Goal: Task Accomplishment & Management: Manage account settings

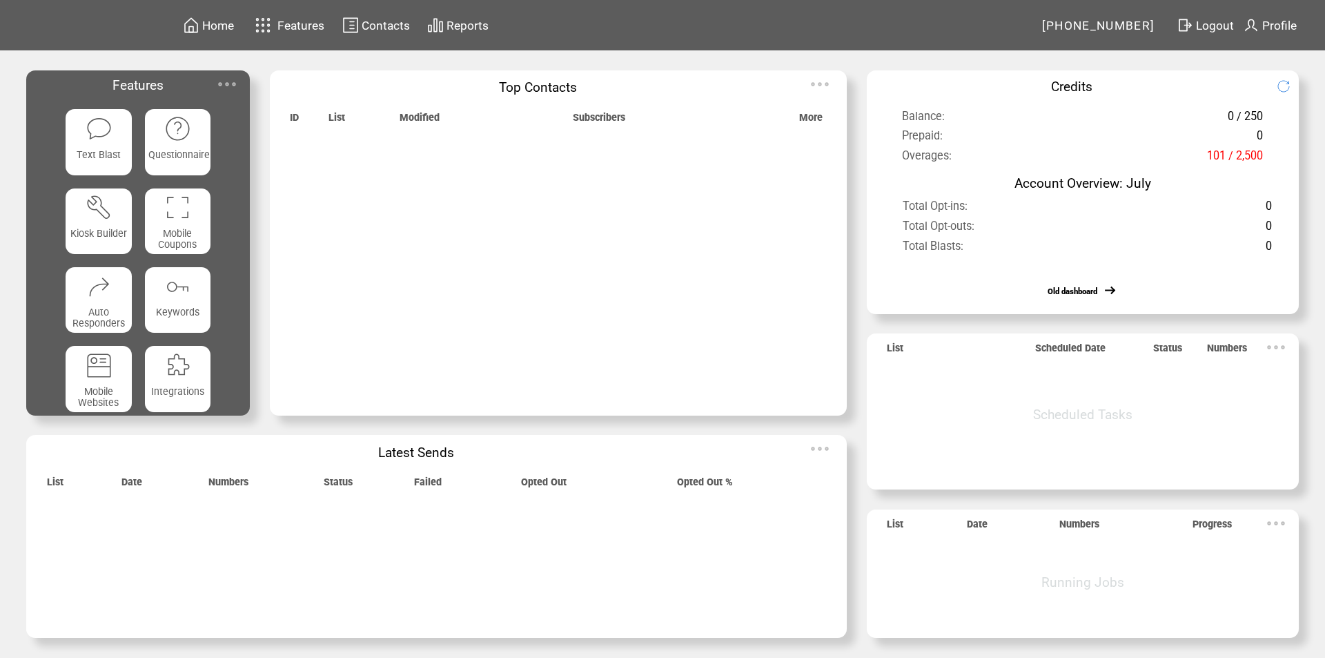
click at [276, 28] on td at bounding box center [263, 25] width 26 height 24
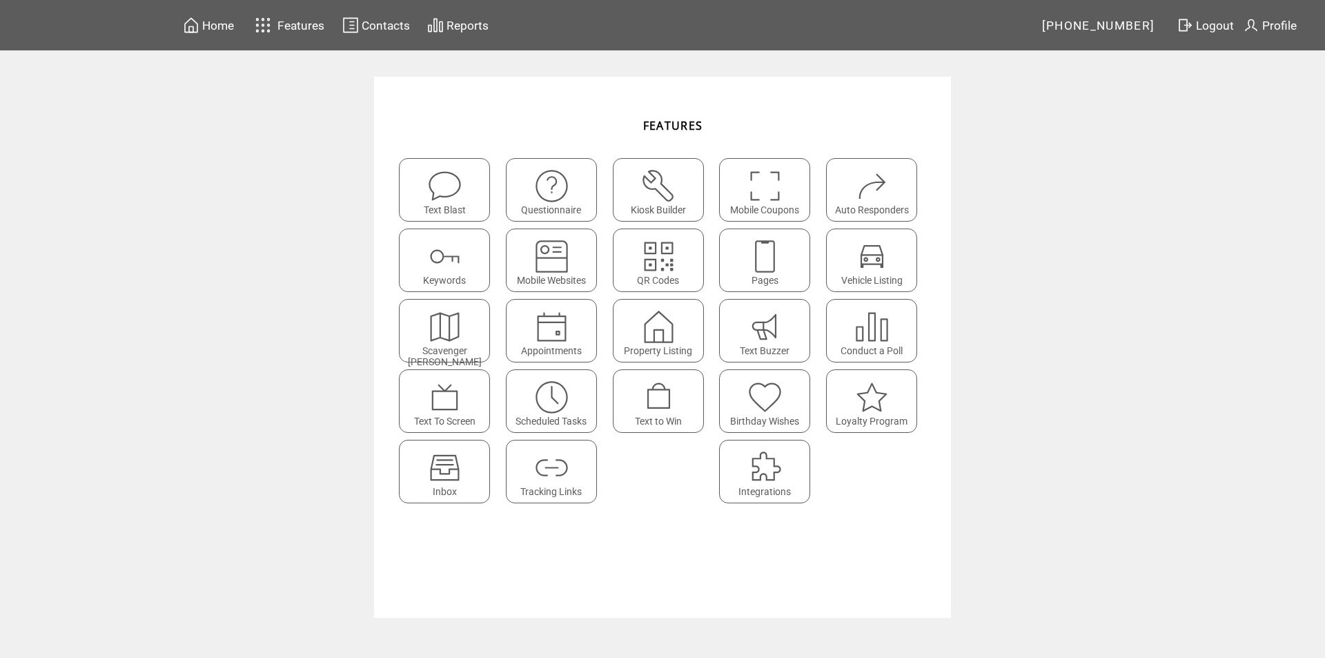
click at [449, 464] on img at bounding box center [444, 467] width 37 height 37
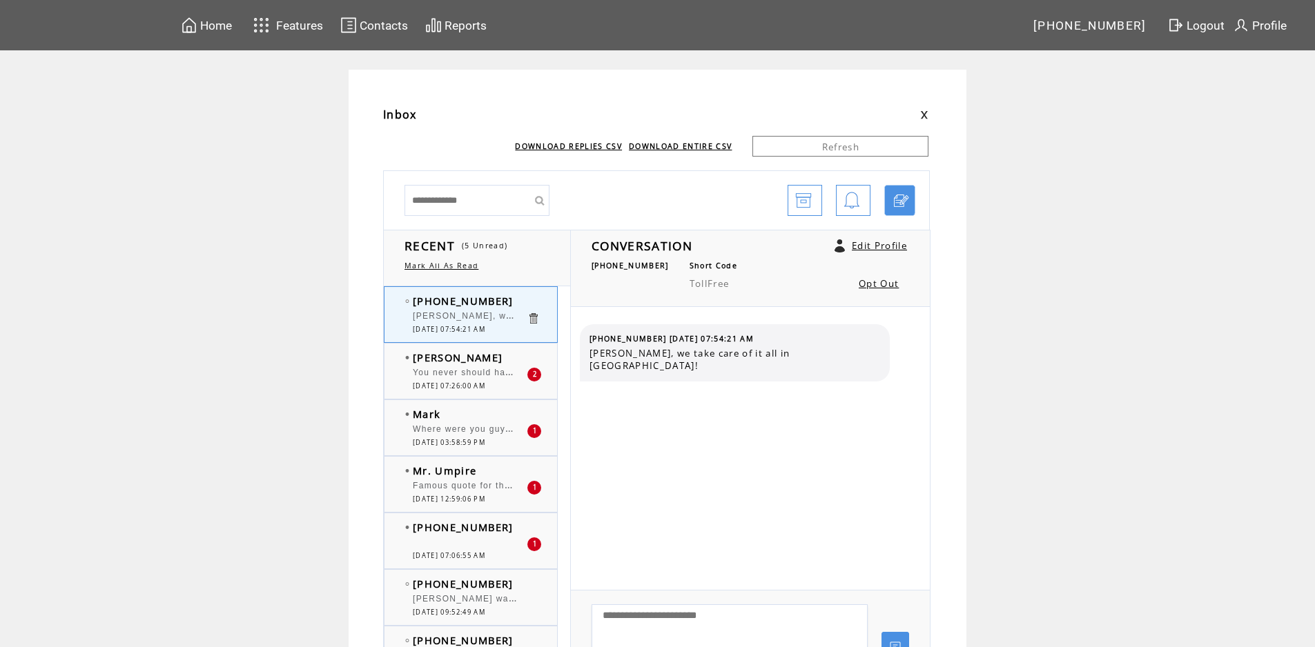
click at [495, 357] on td "[PERSON_NAME]" at bounding box center [470, 358] width 114 height 14
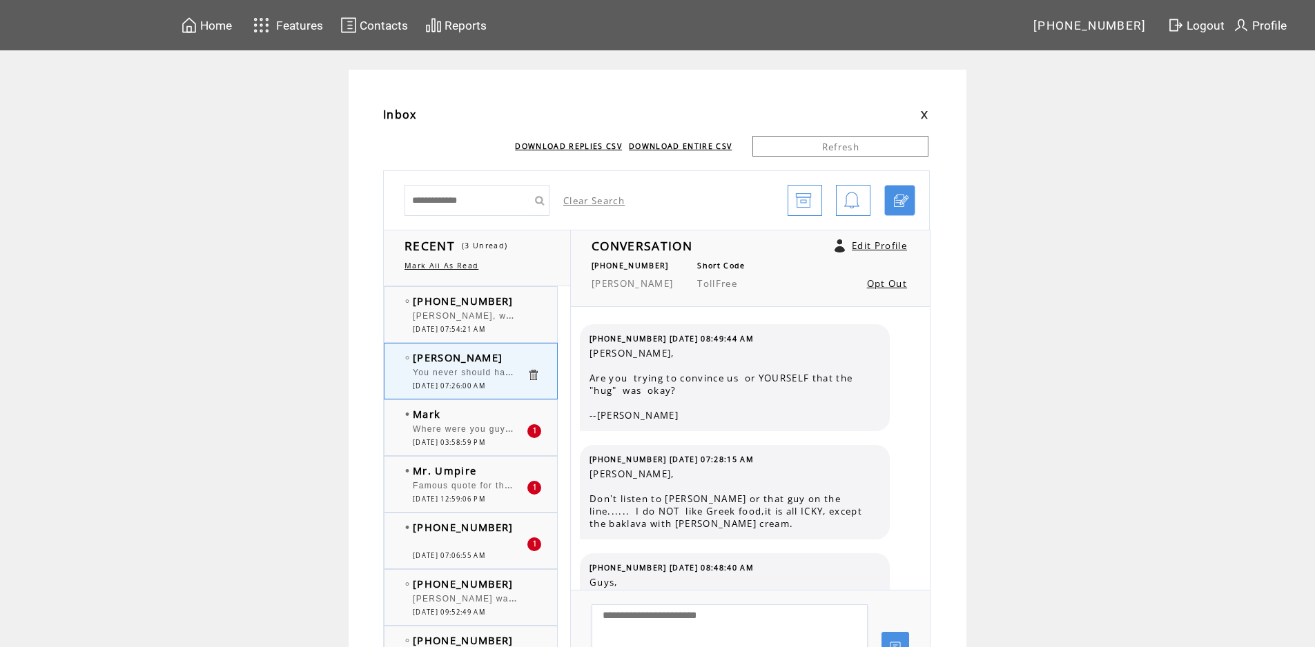
scroll to position [3732, 0]
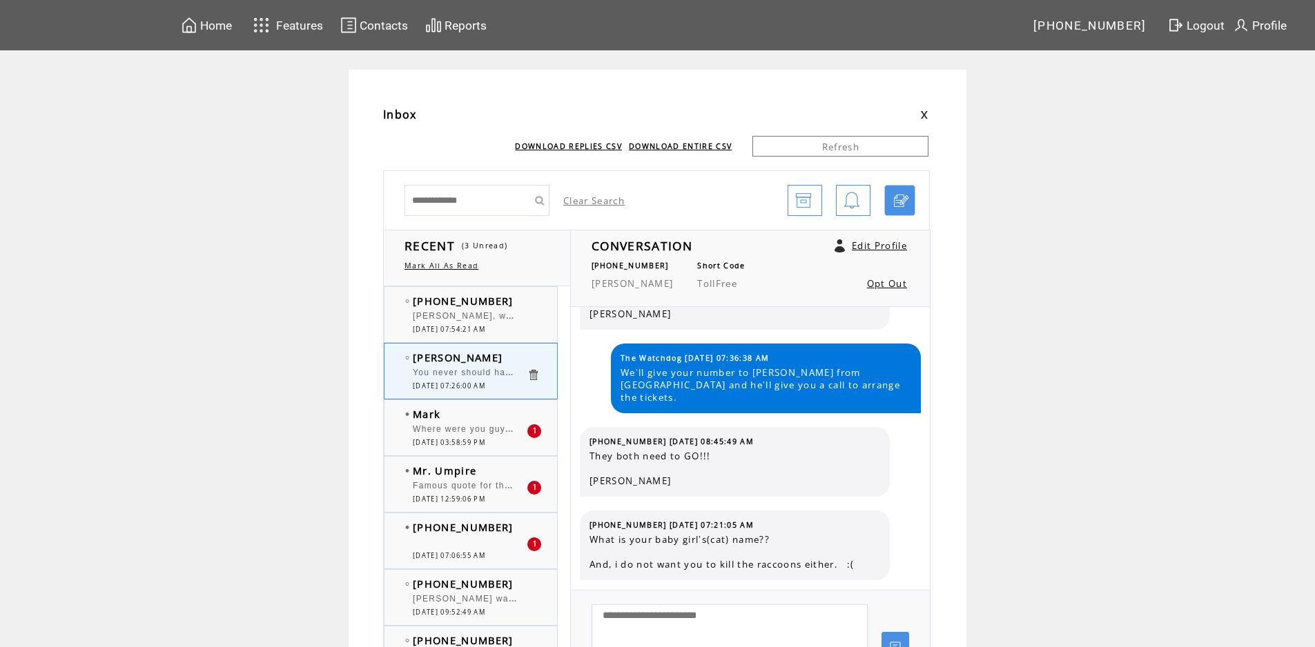
click at [504, 407] on td "Mark" at bounding box center [470, 414] width 114 height 14
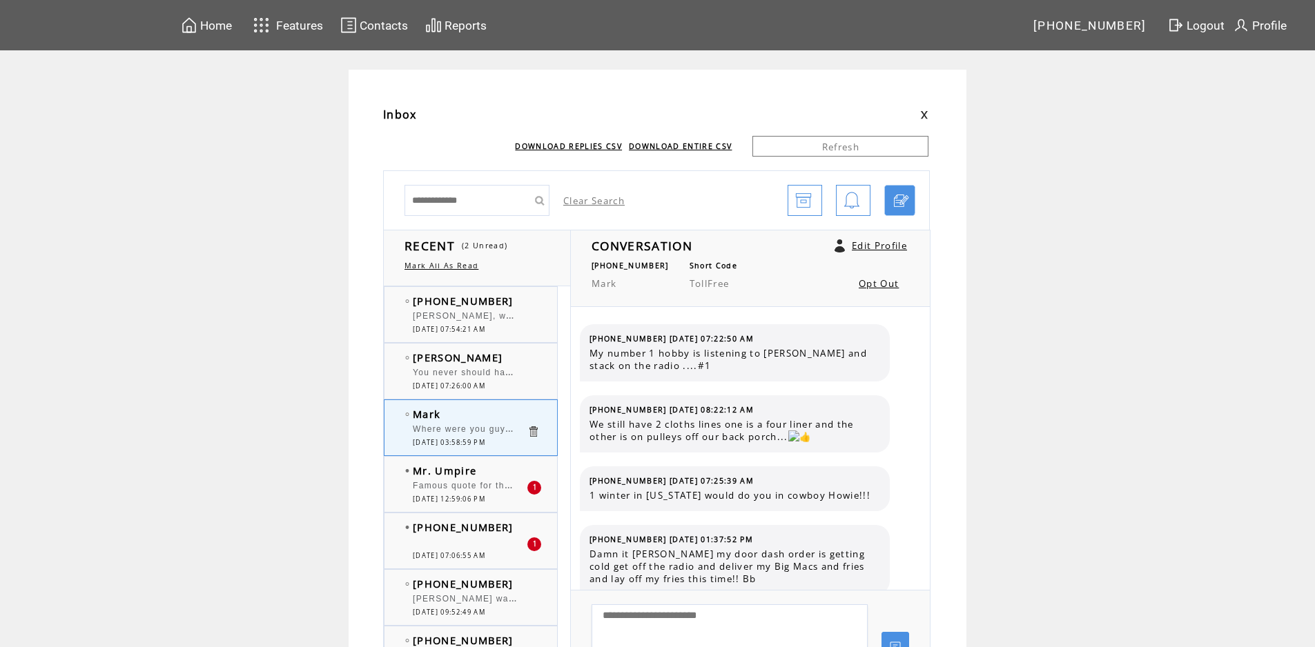
scroll to position [1213, 0]
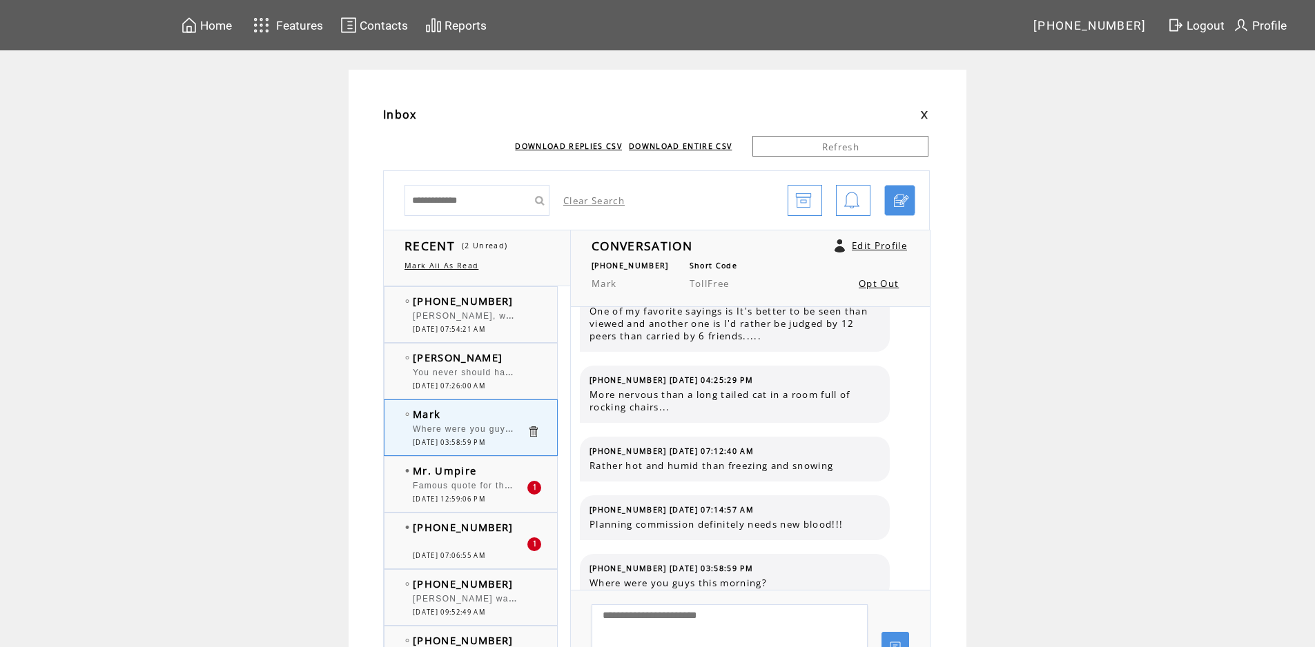
click at [499, 462] on div "Mr. Umpire Famous quote for the day........... "No, but go ahead" lol 1 08/19/2…" at bounding box center [484, 484] width 200 height 55
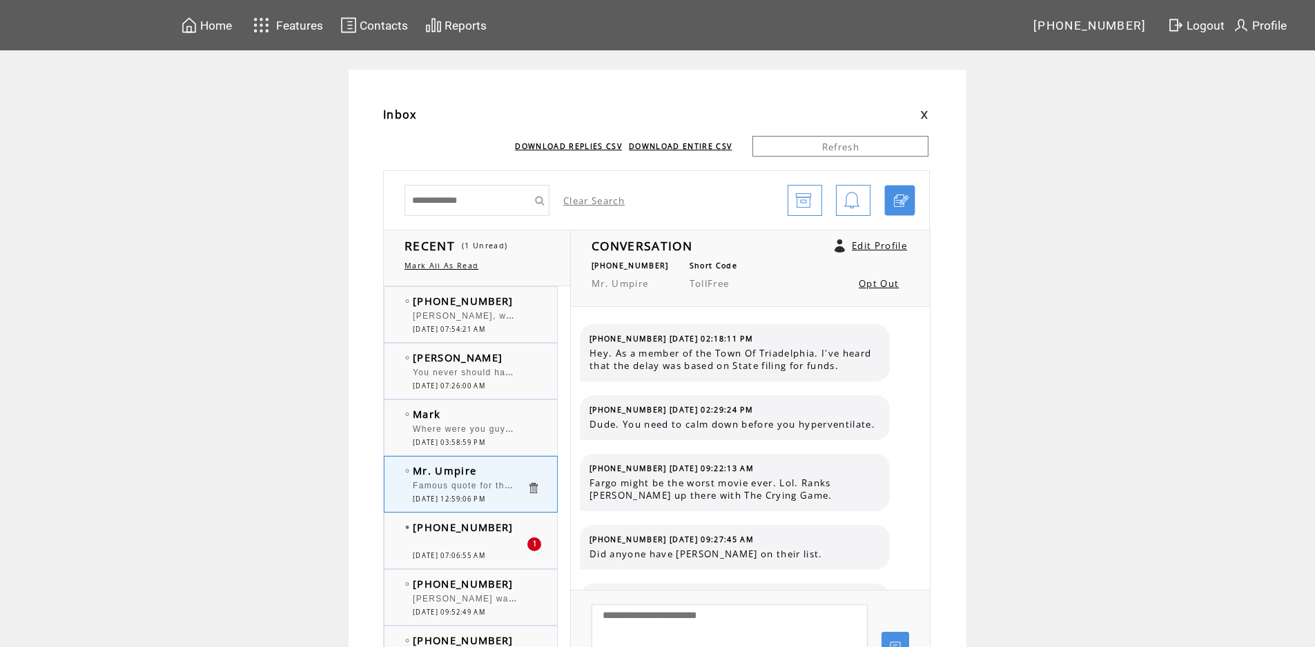
scroll to position [698, 0]
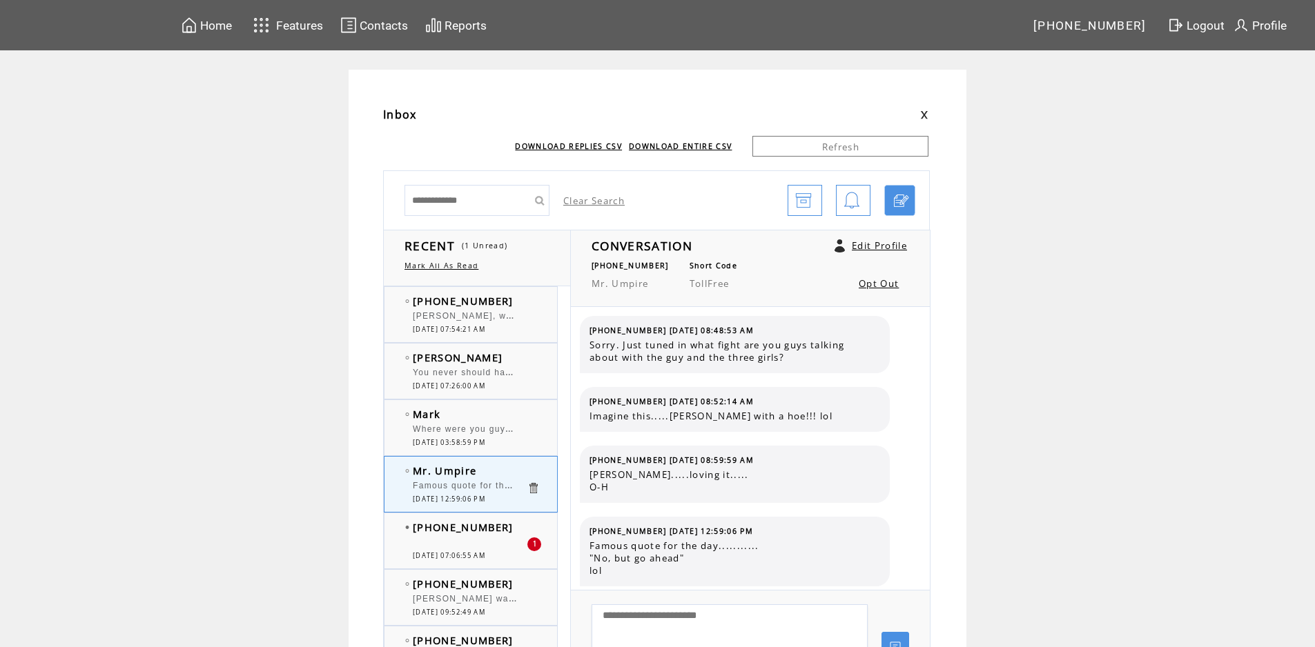
click at [519, 526] on td "[PHONE_NUMBER]" at bounding box center [470, 527] width 114 height 14
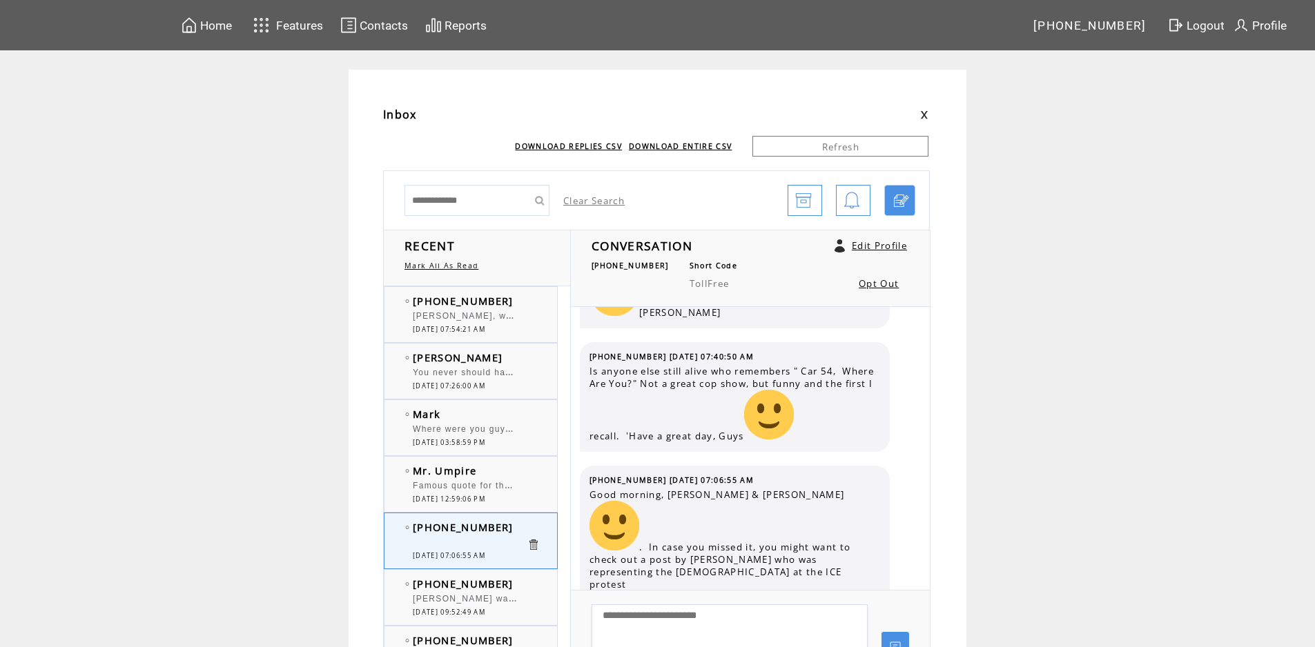
scroll to position [104, 0]
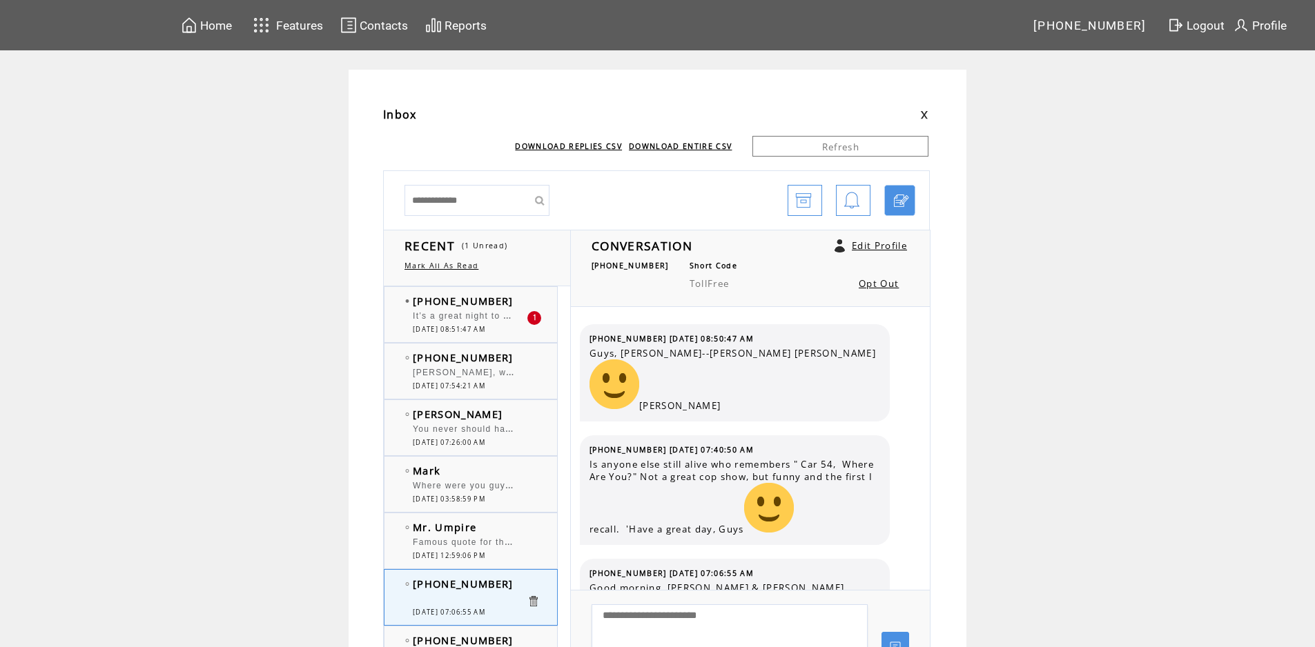
scroll to position [24, 0]
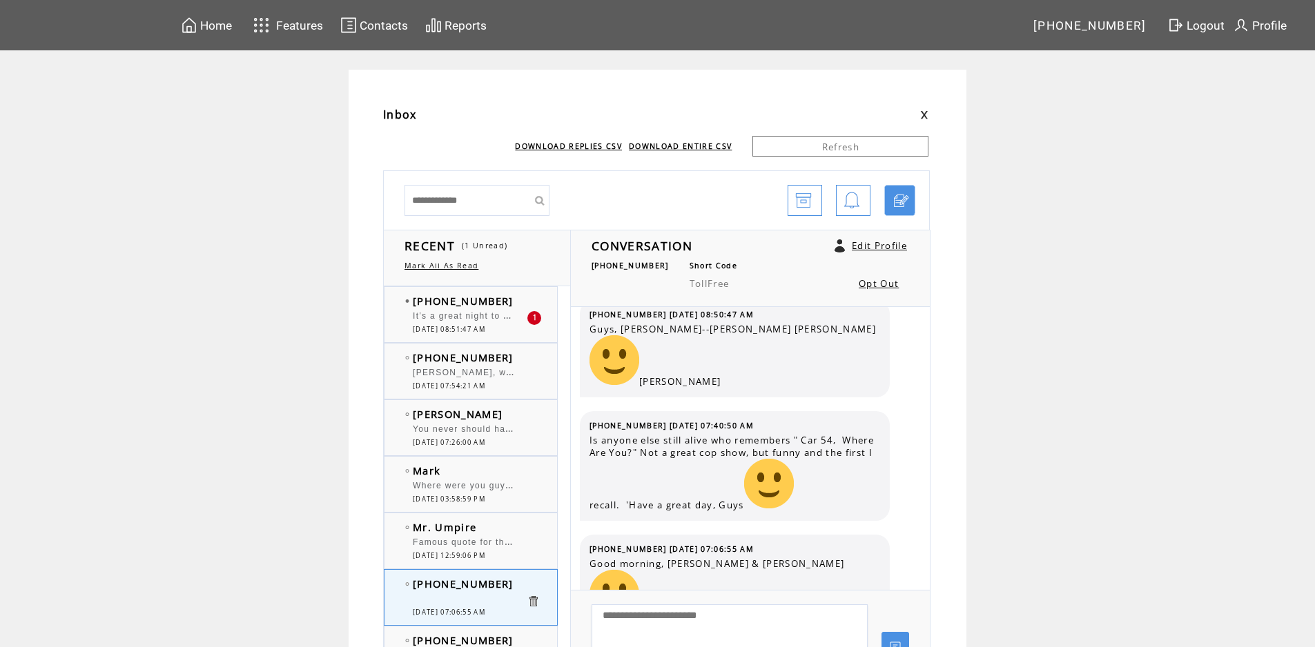
click at [513, 303] on td "[PHONE_NUMBER]" at bounding box center [470, 301] width 114 height 14
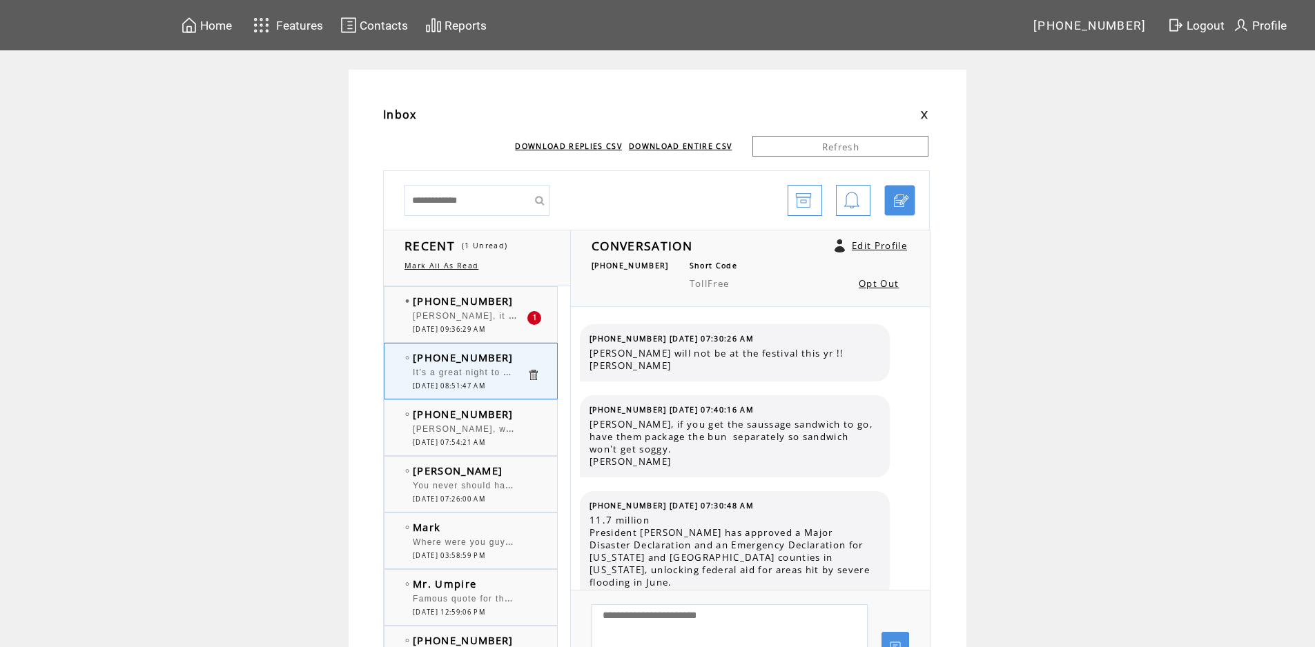
scroll to position [460, 0]
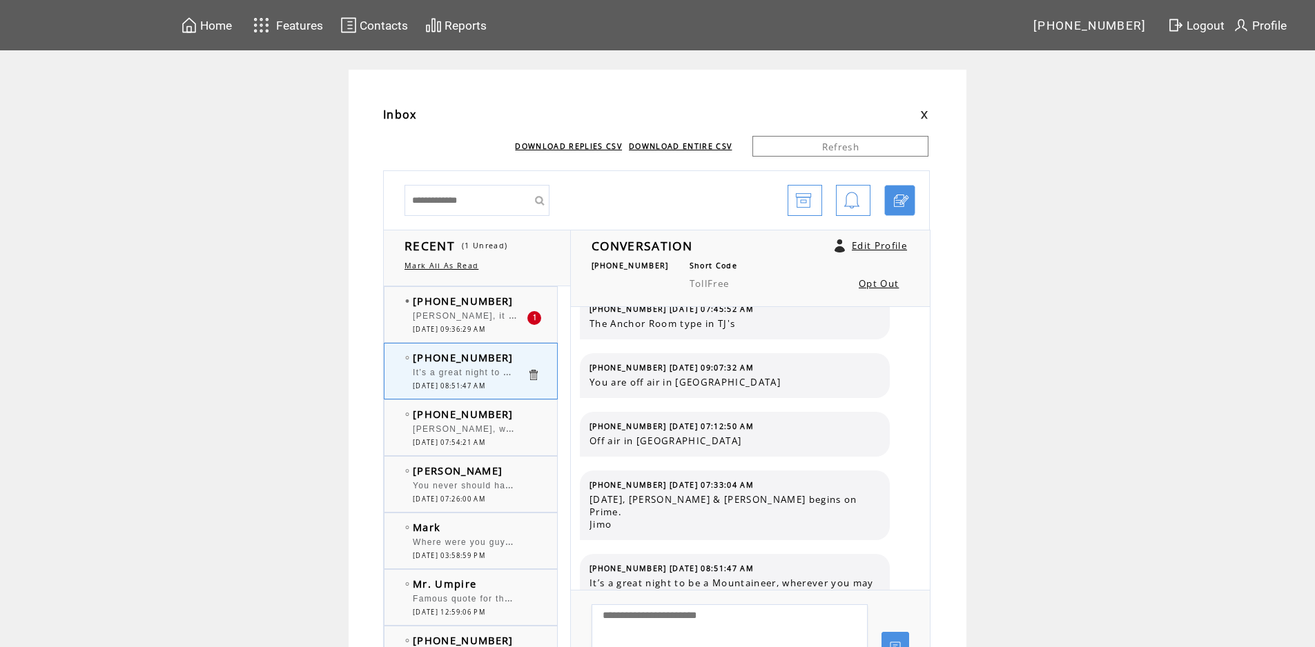
click at [506, 300] on td "[PHONE_NUMBER]" at bounding box center [470, 301] width 114 height 14
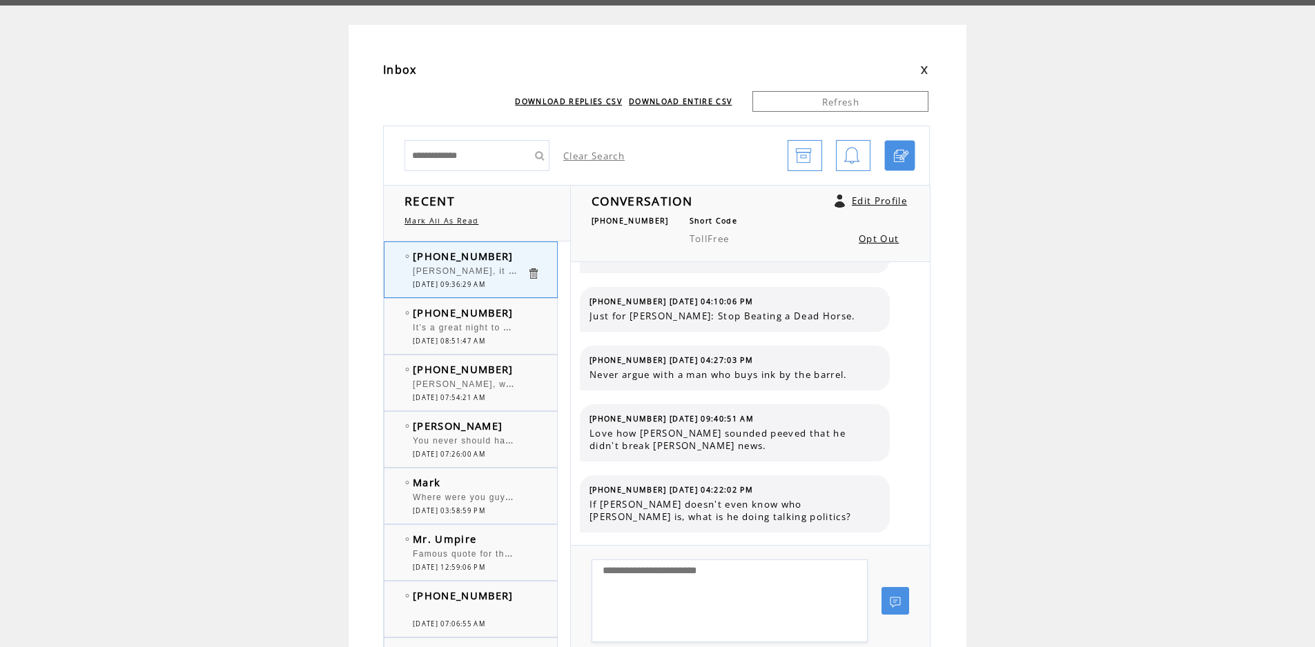
scroll to position [69, 0]
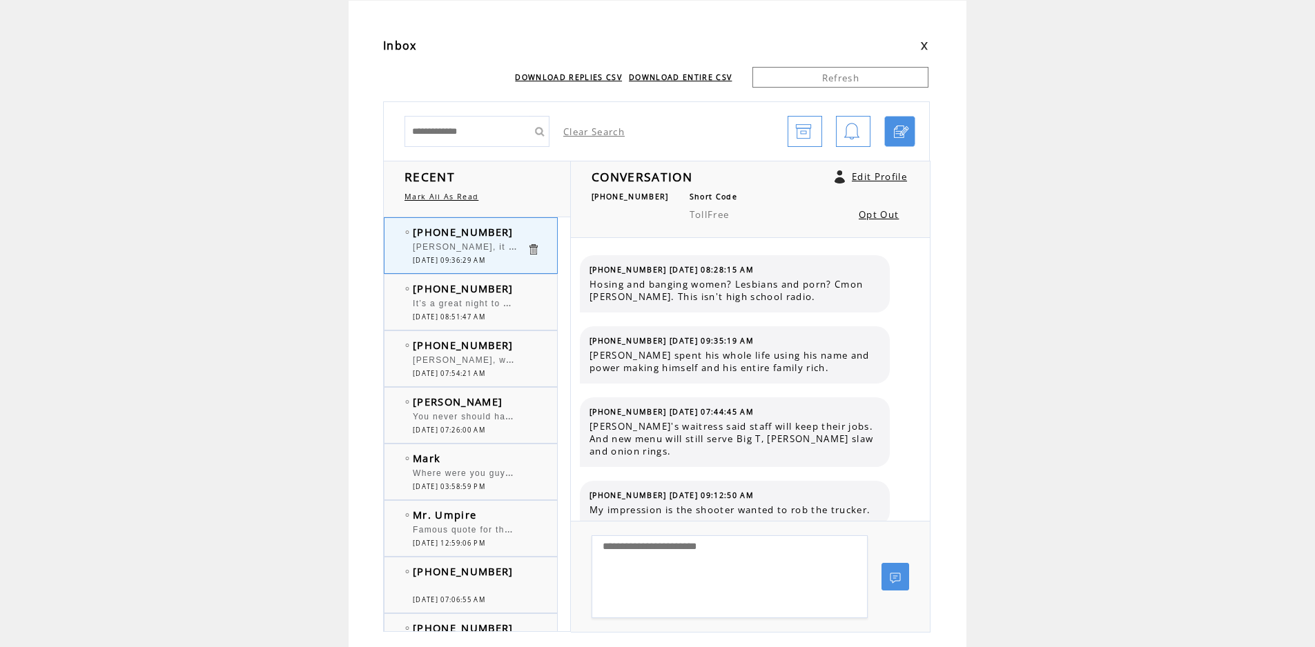
scroll to position [1025, 0]
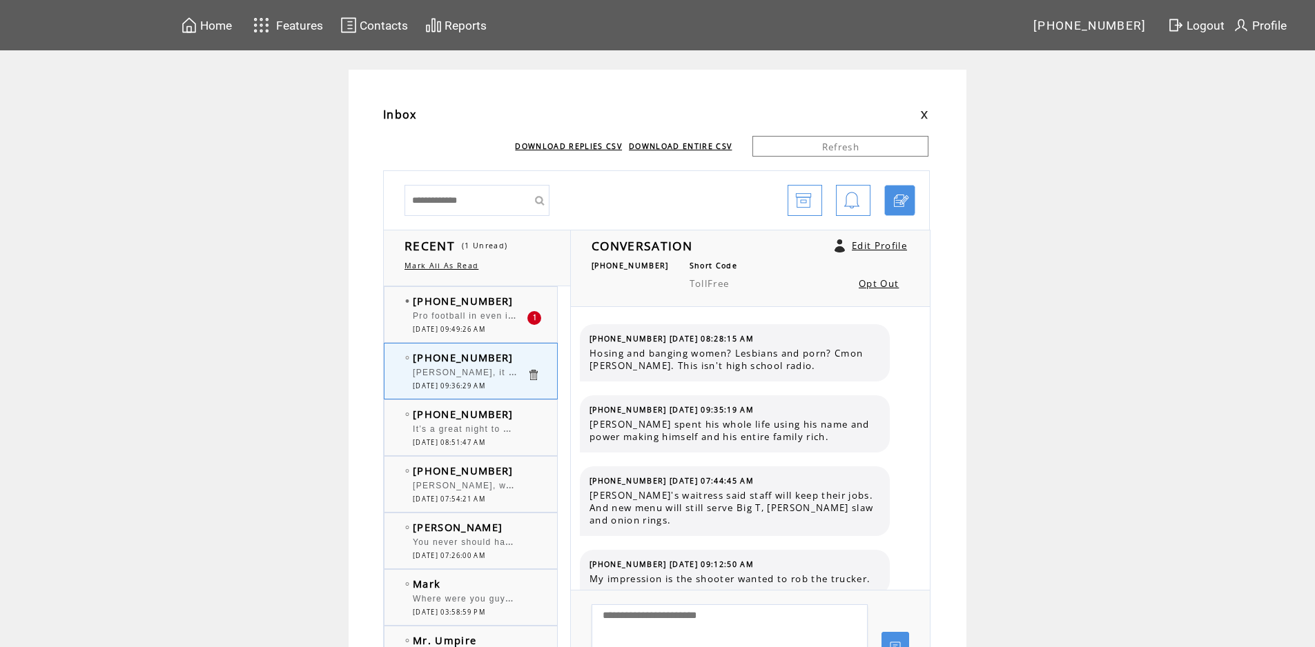
scroll to position [1025, 0]
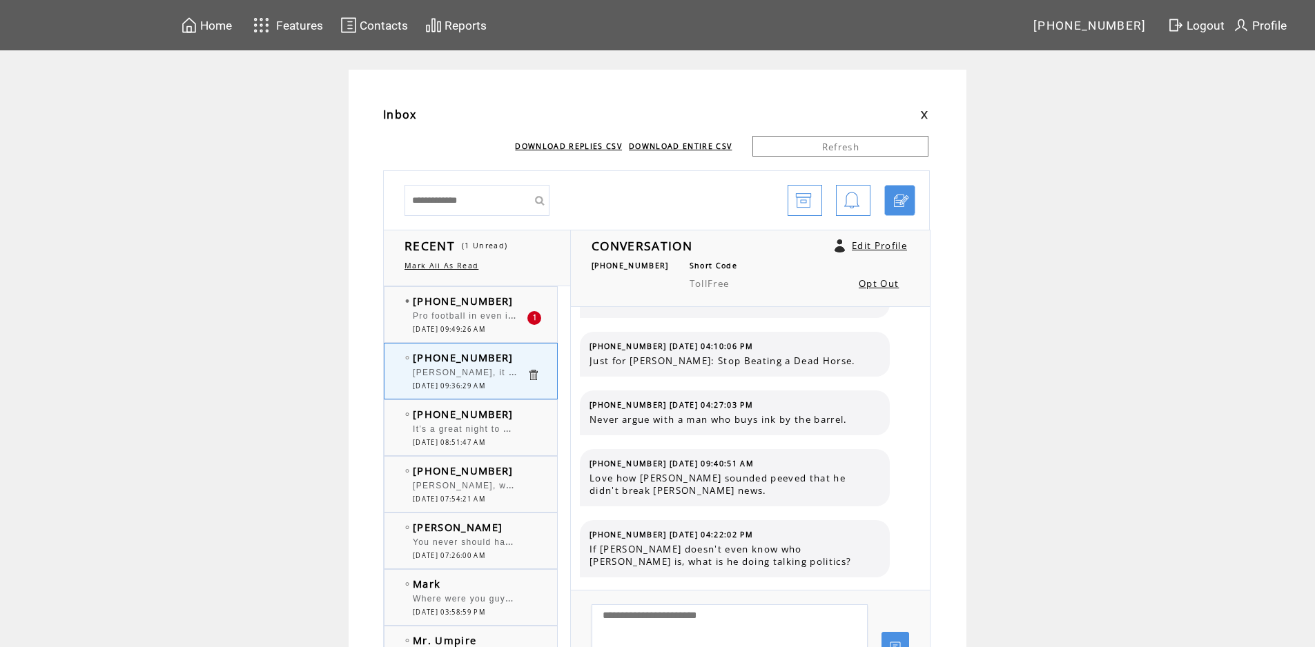
click at [507, 297] on td "[PHONE_NUMBER]" at bounding box center [470, 301] width 114 height 14
